Goal: Find specific page/section: Find specific page/section

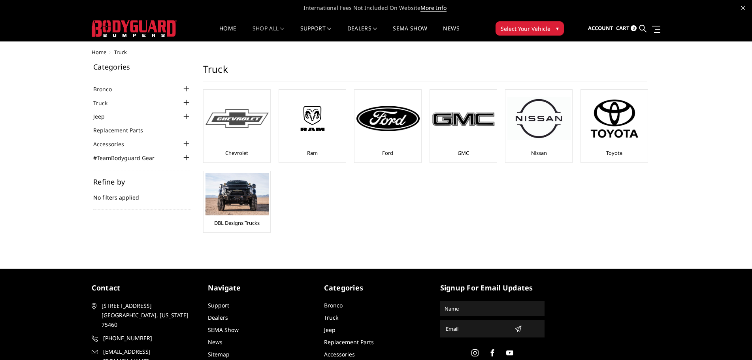
click at [247, 135] on div at bounding box center [236, 119] width 63 height 54
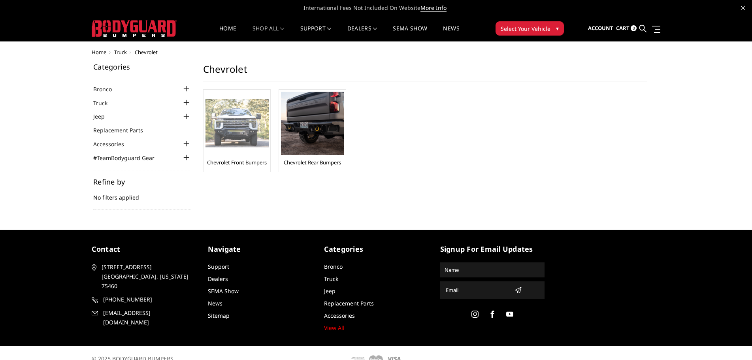
click at [247, 135] on img at bounding box center [236, 123] width 63 height 49
